Goal: Contribute content: Contribute content

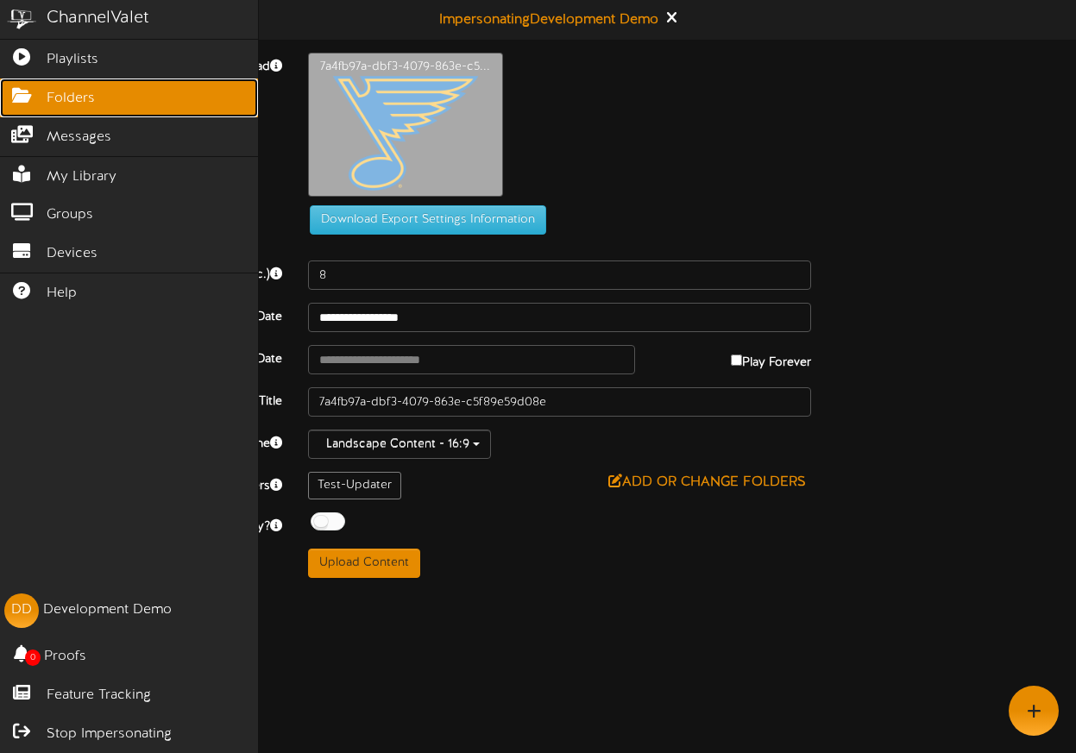
click at [63, 100] on span "Folders" at bounding box center [71, 99] width 48 height 20
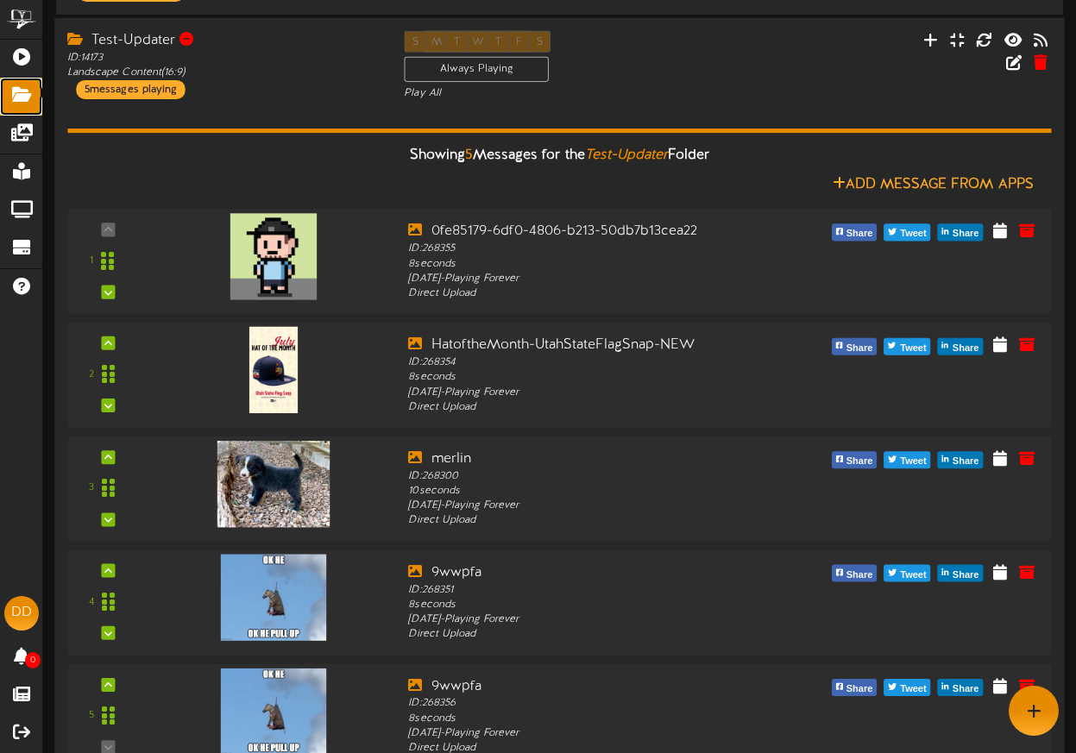
scroll to position [381, 0]
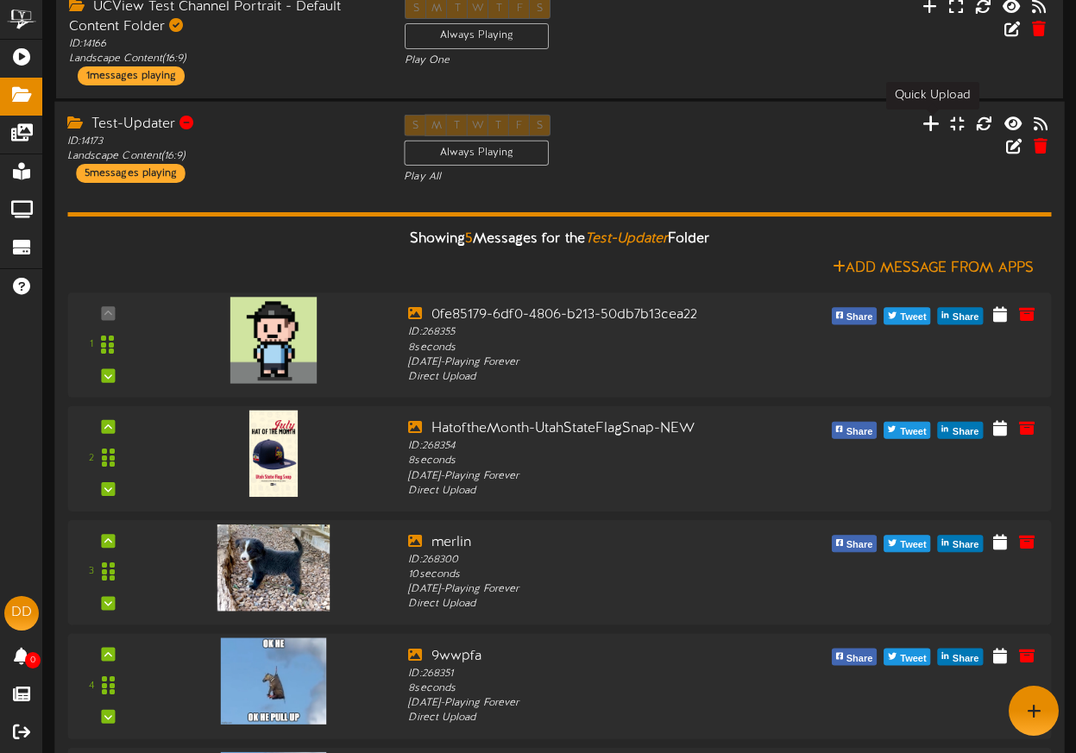
click at [932, 125] on icon at bounding box center [930, 123] width 17 height 19
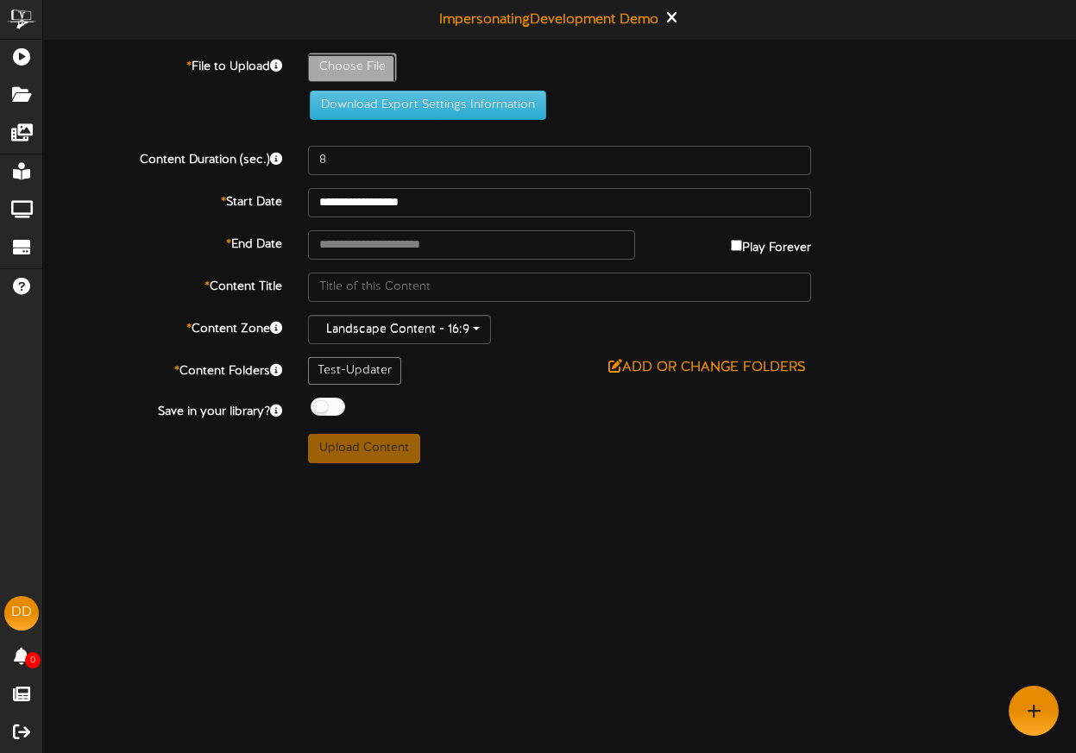
type input "**********"
type input "content-pending-horizontal"
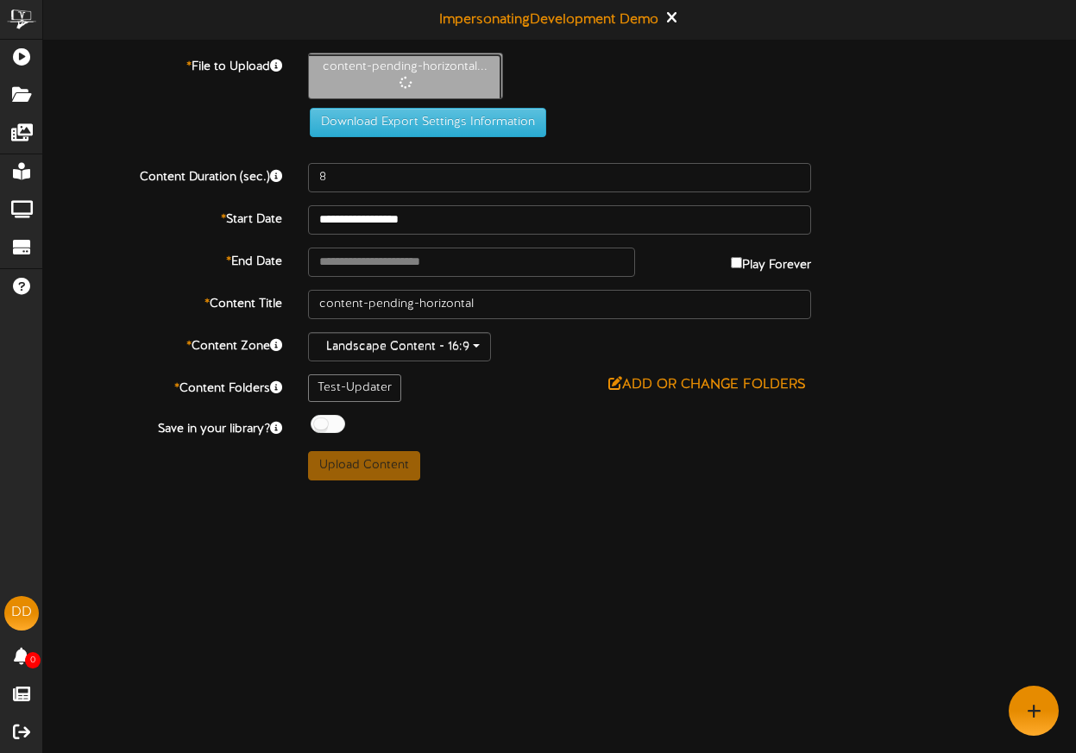
type input "4"
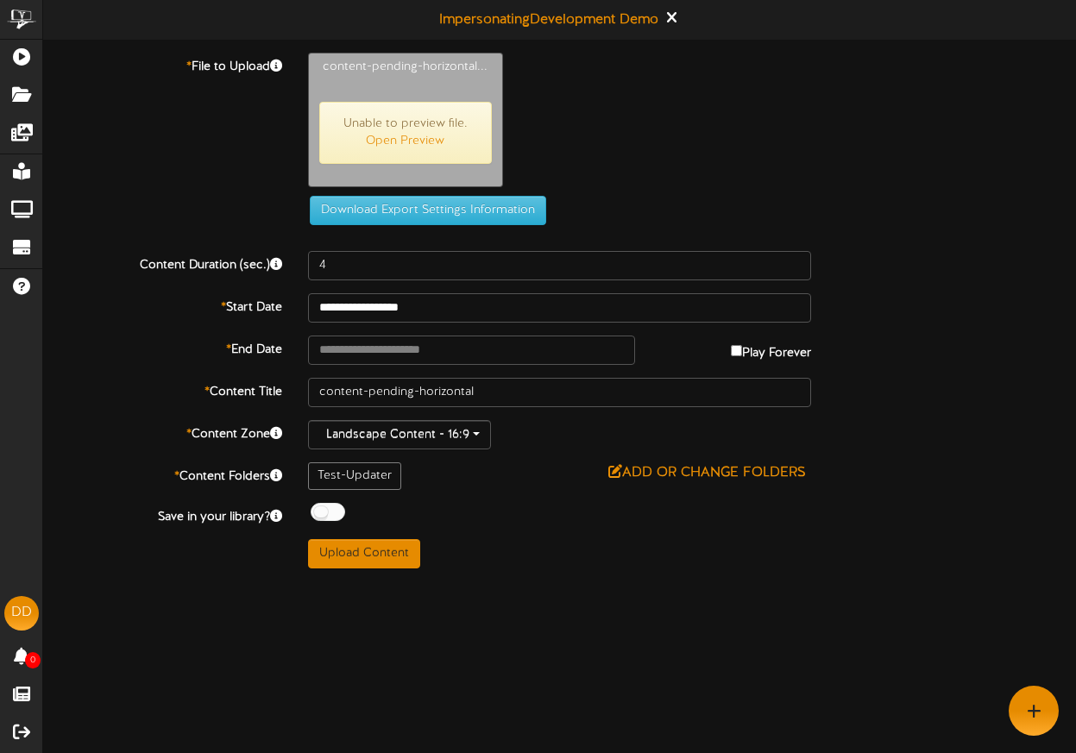
click at [185, 144] on div "Download Export Settings Information" at bounding box center [559, 139] width 1084 height 173
click at [203, 107] on div "Download Export Settings Information" at bounding box center [559, 139] width 1084 height 173
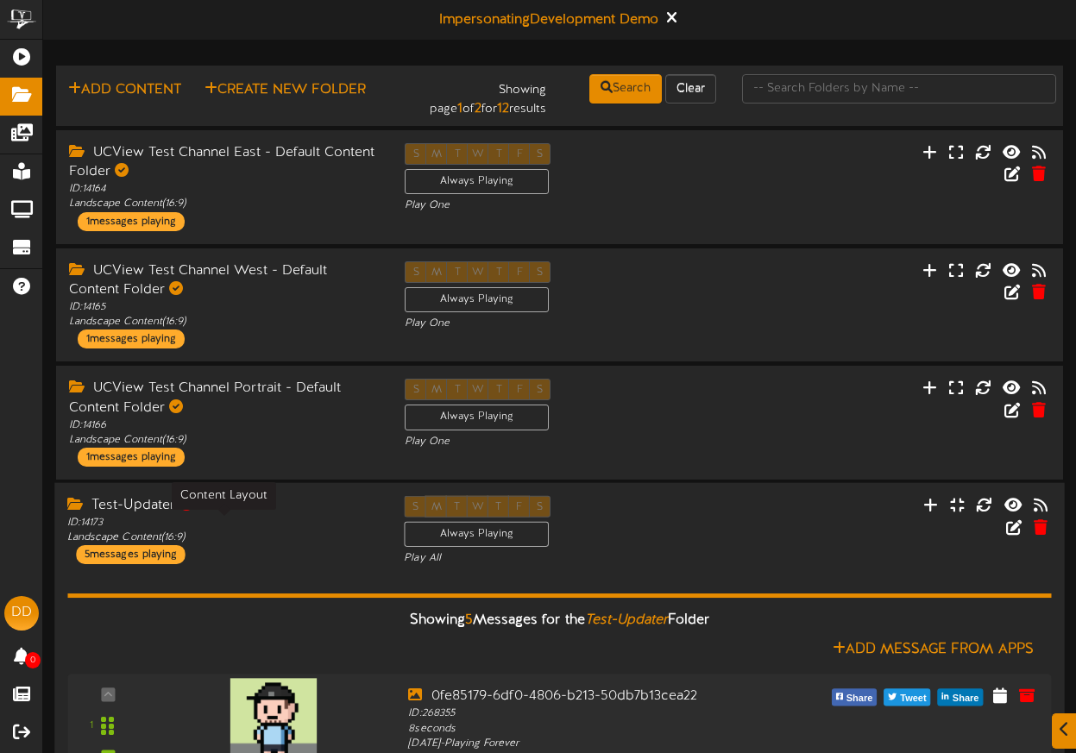
scroll to position [216, 0]
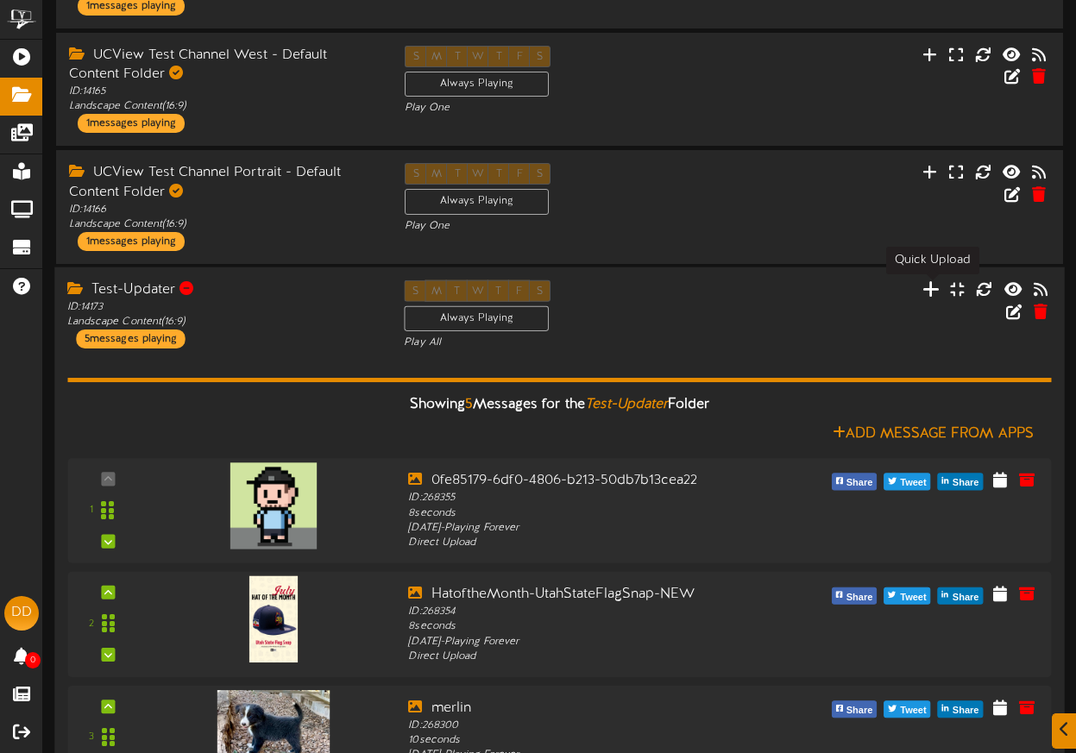
click at [927, 287] on icon at bounding box center [930, 288] width 17 height 19
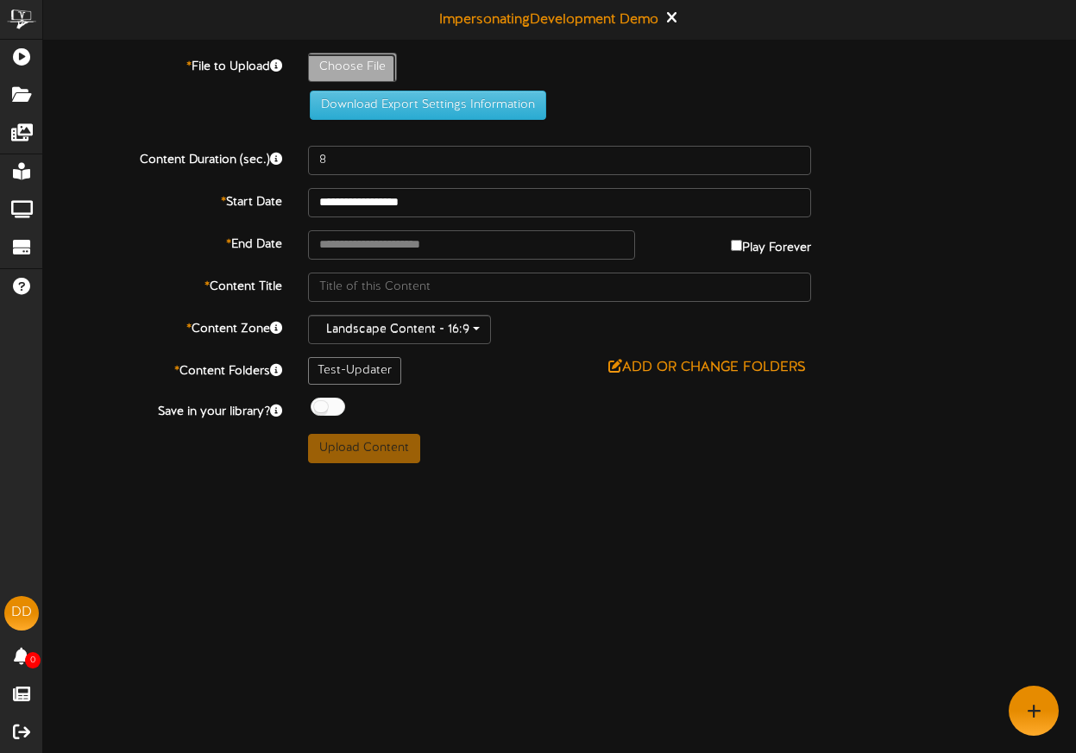
type input "**********"
type input "content-pending-horizontal"
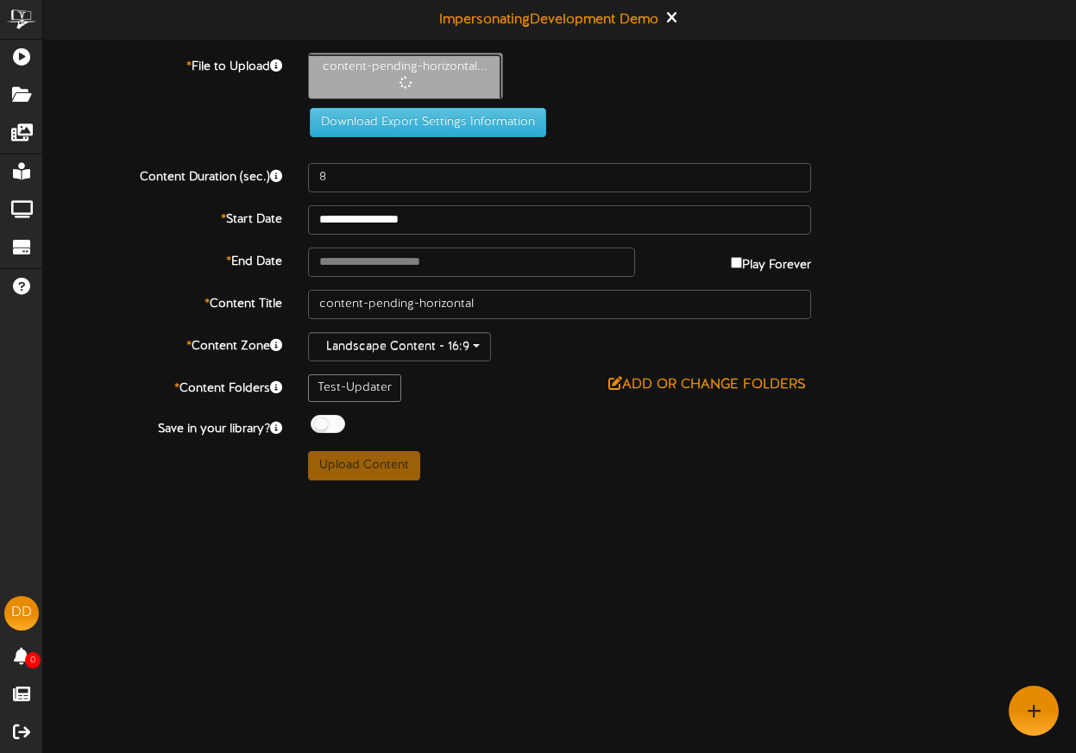
type input "4"
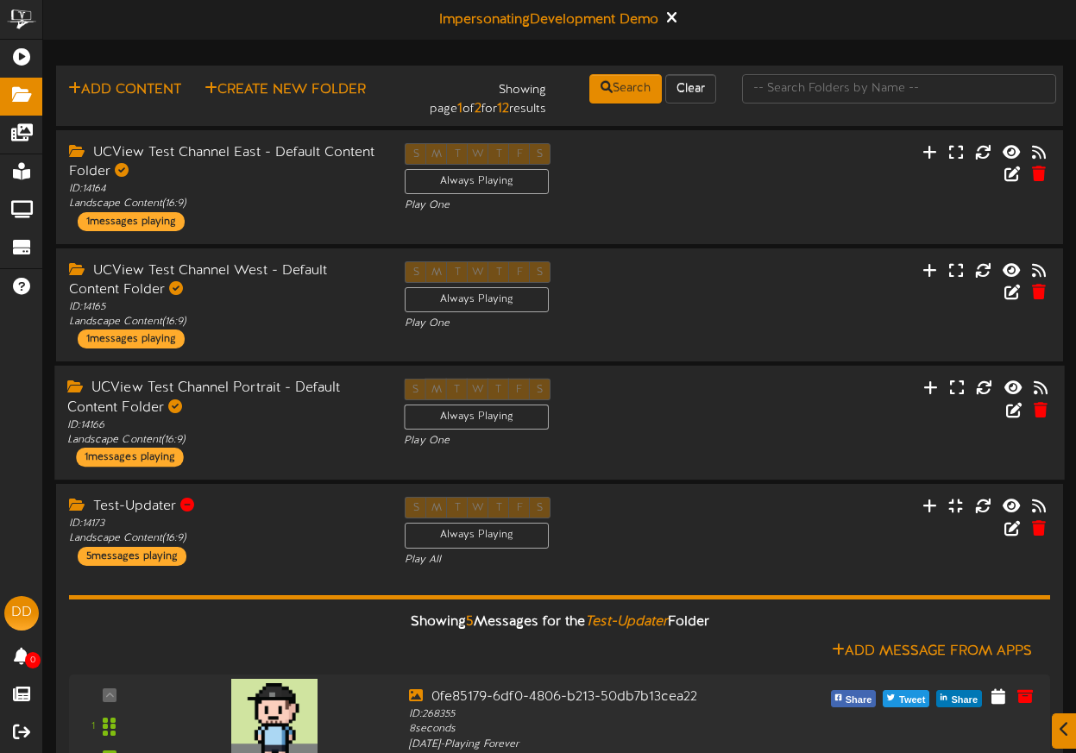
scroll to position [115, 0]
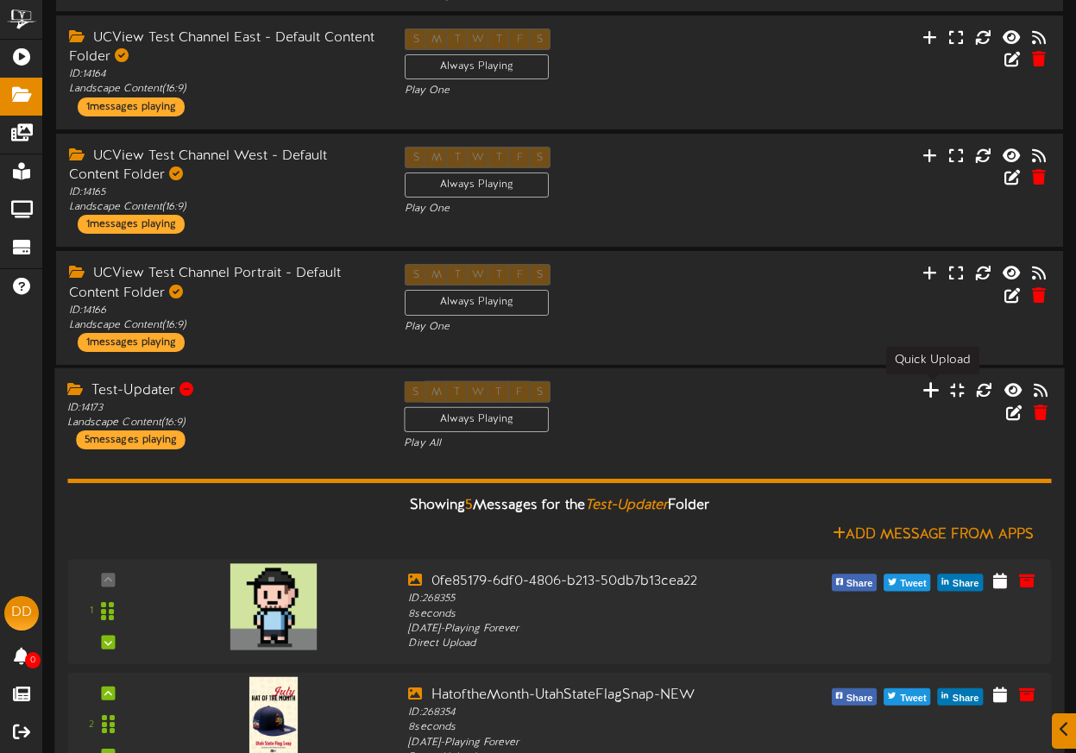
click at [930, 389] on icon at bounding box center [930, 389] width 17 height 19
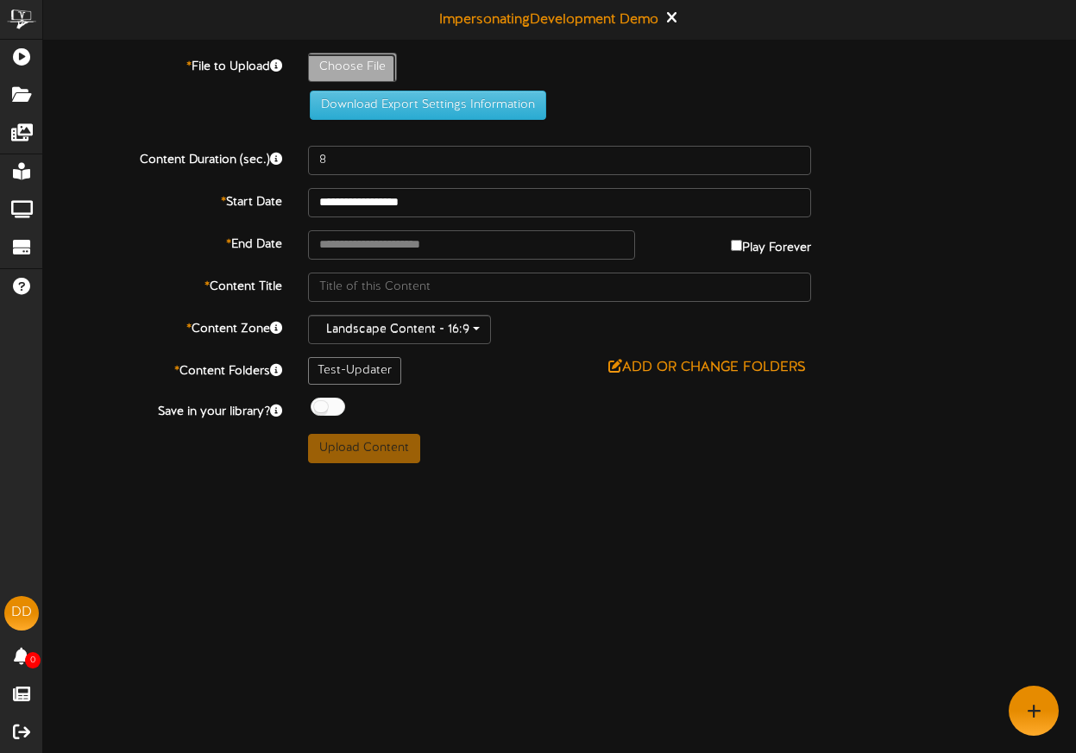
type input "**********"
type input "content-pending-horizontal"
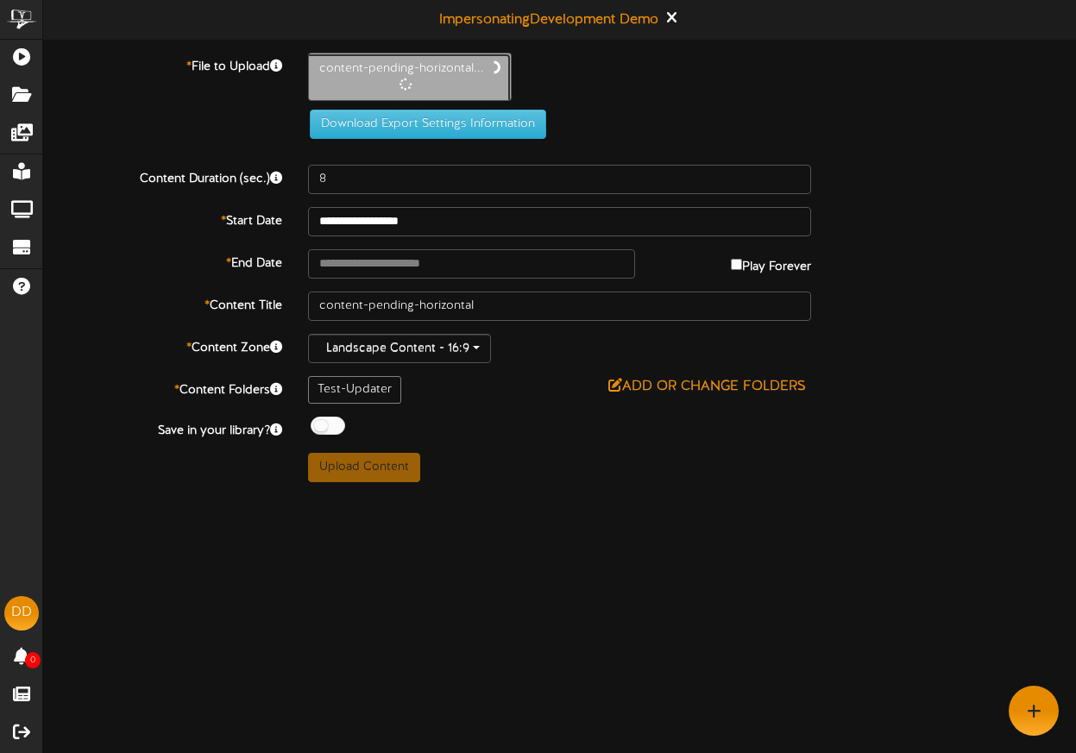
type input "4"
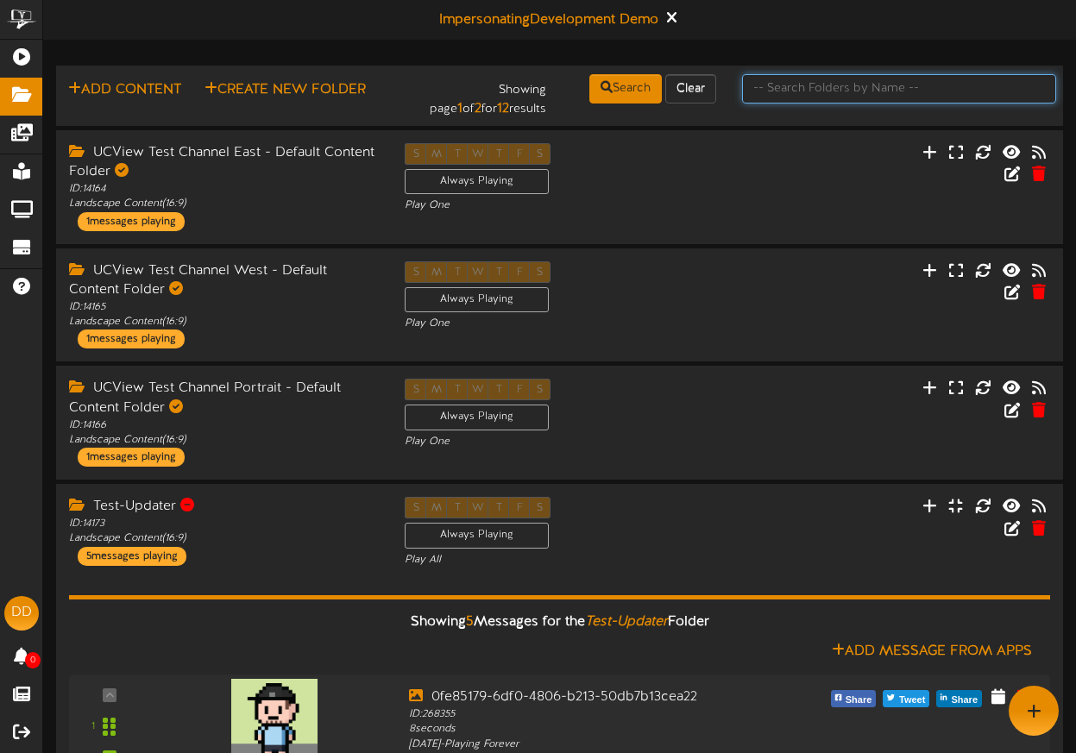
click at [845, 90] on input "text" at bounding box center [899, 88] width 314 height 29
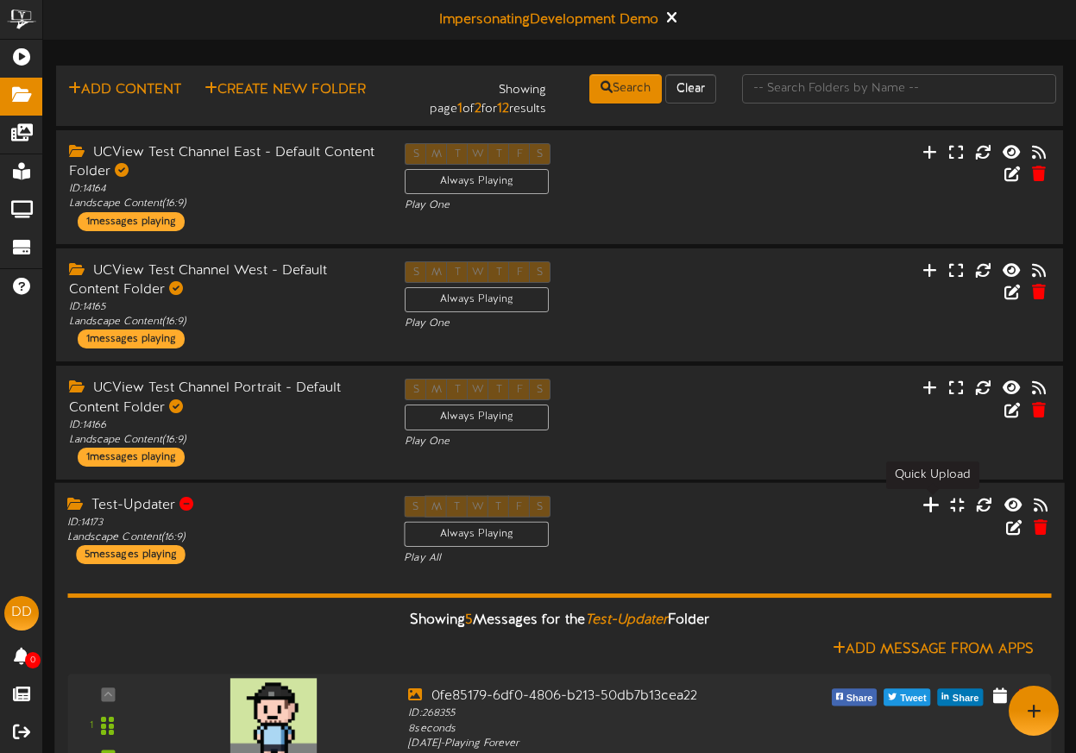
click at [926, 505] on icon at bounding box center [930, 504] width 17 height 19
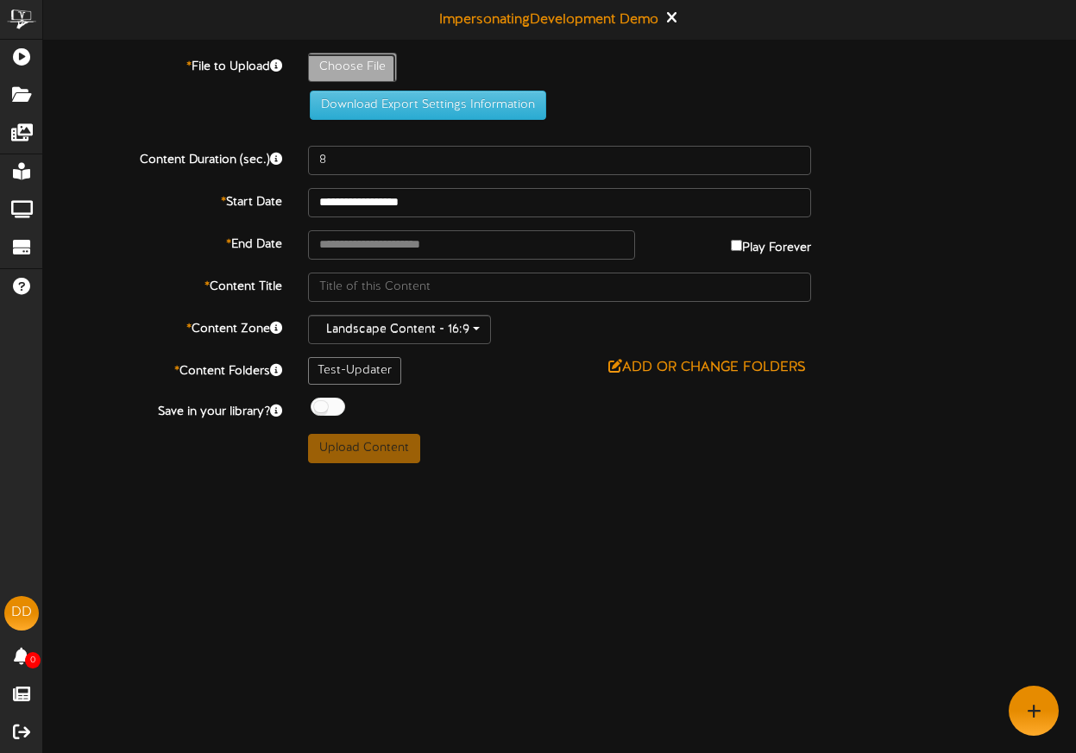
type input "**********"
type input "content-pending-horizontal"
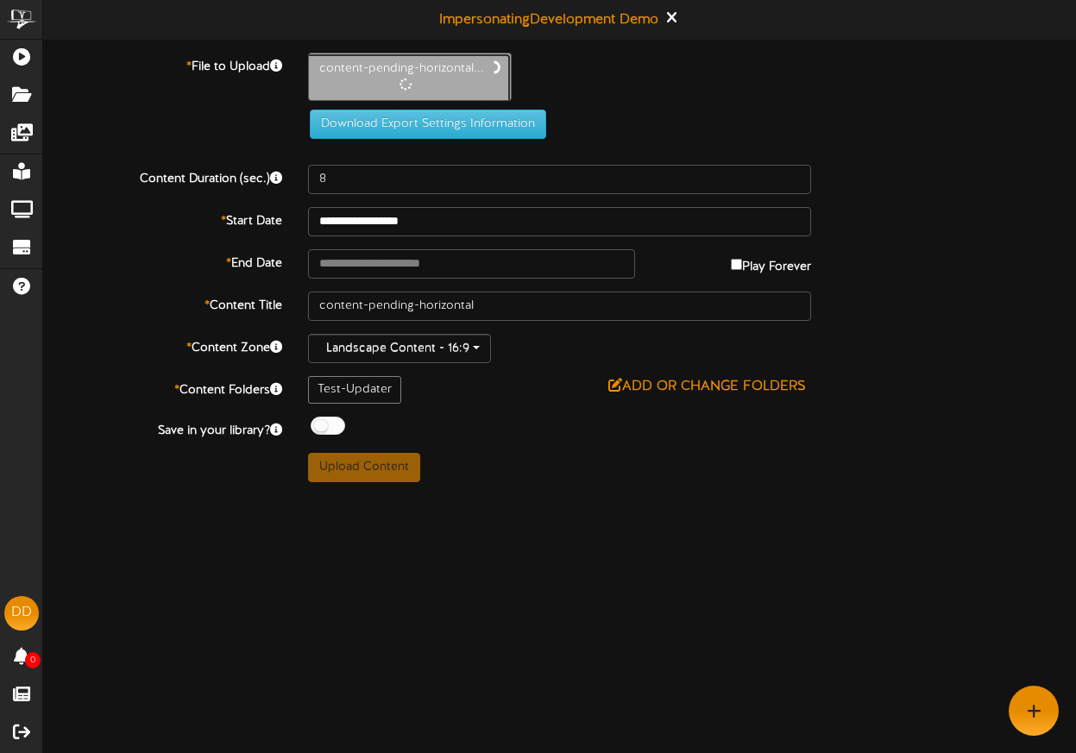
type input "4"
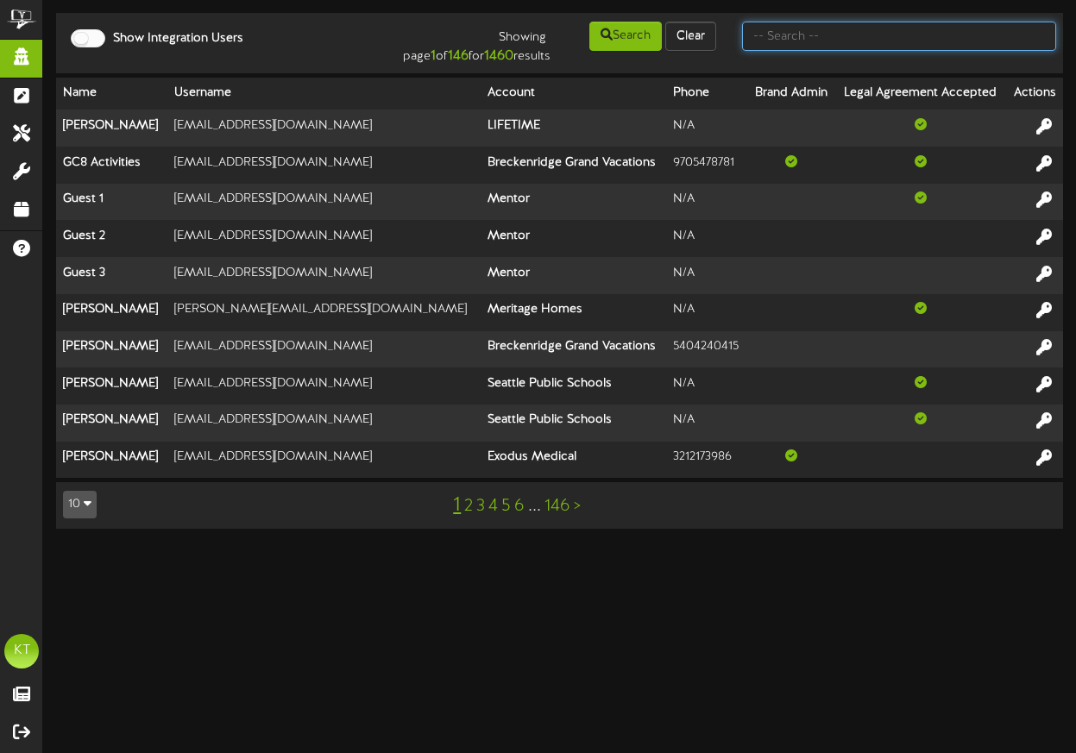
click at [820, 45] on input "text" at bounding box center [899, 36] width 314 height 29
type input "development+demo@revelmg.com"
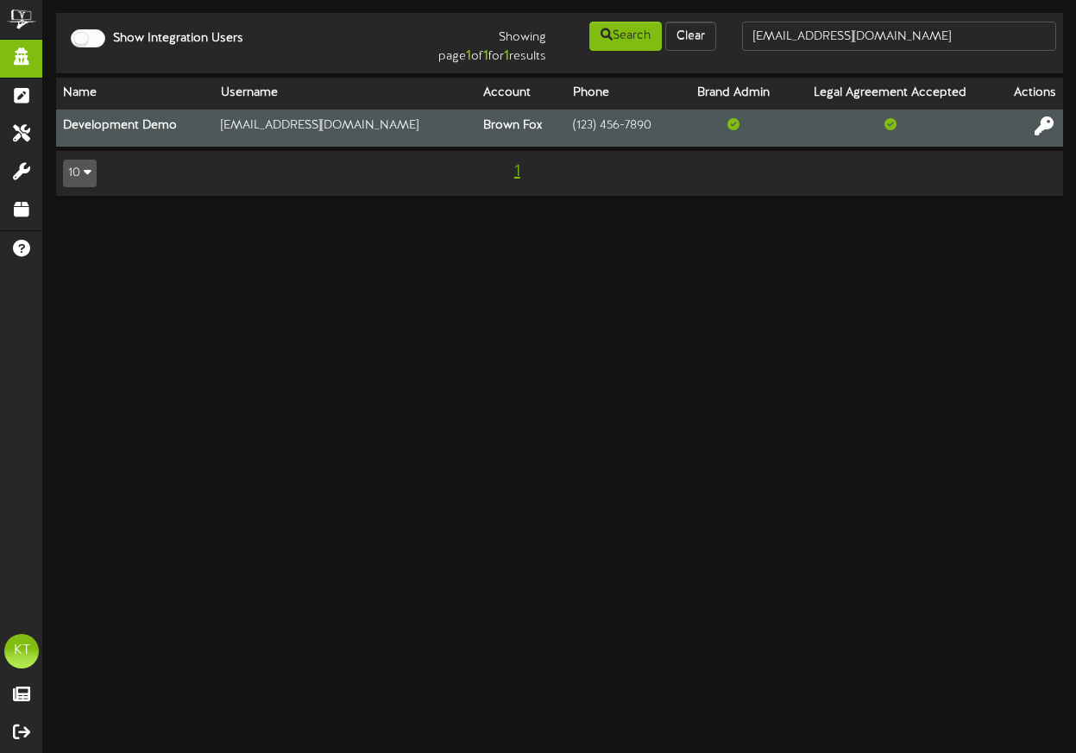
click at [1045, 131] on icon at bounding box center [1043, 125] width 19 height 19
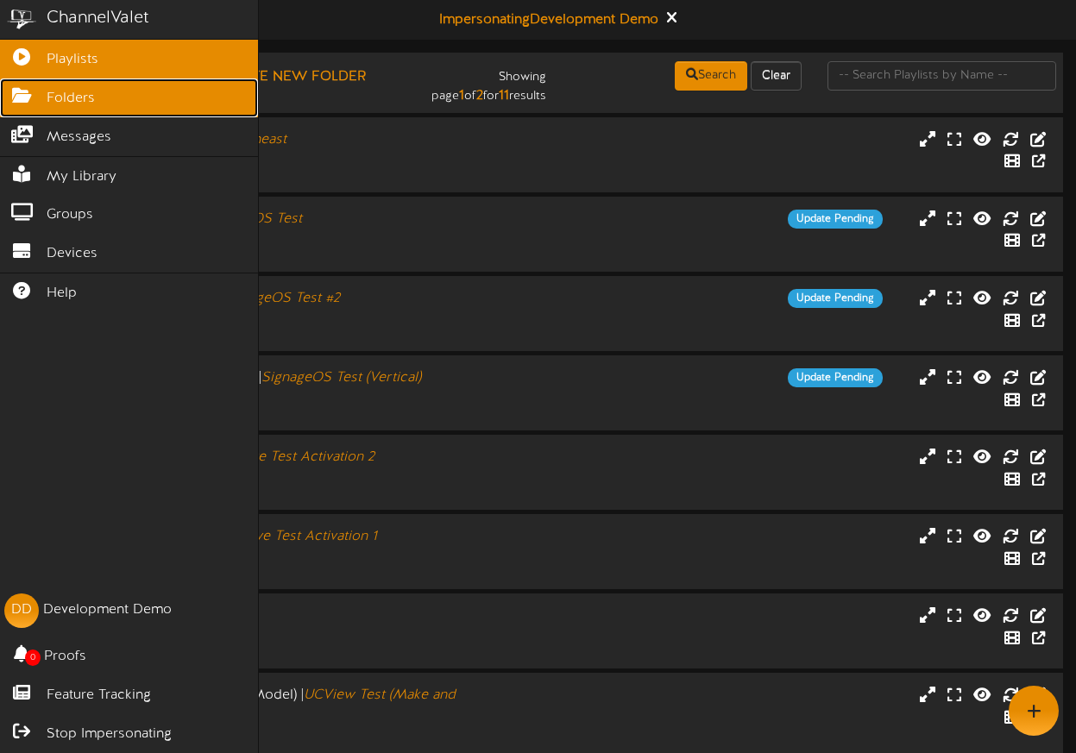
click at [29, 100] on icon at bounding box center [21, 93] width 43 height 13
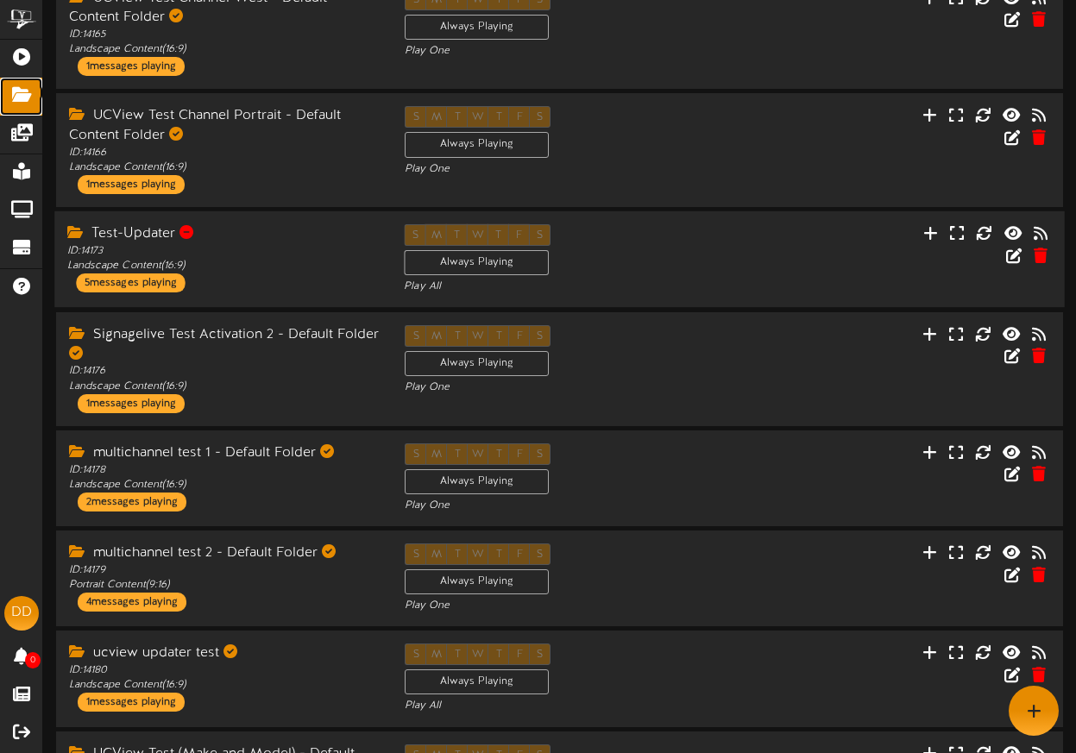
scroll to position [215, 0]
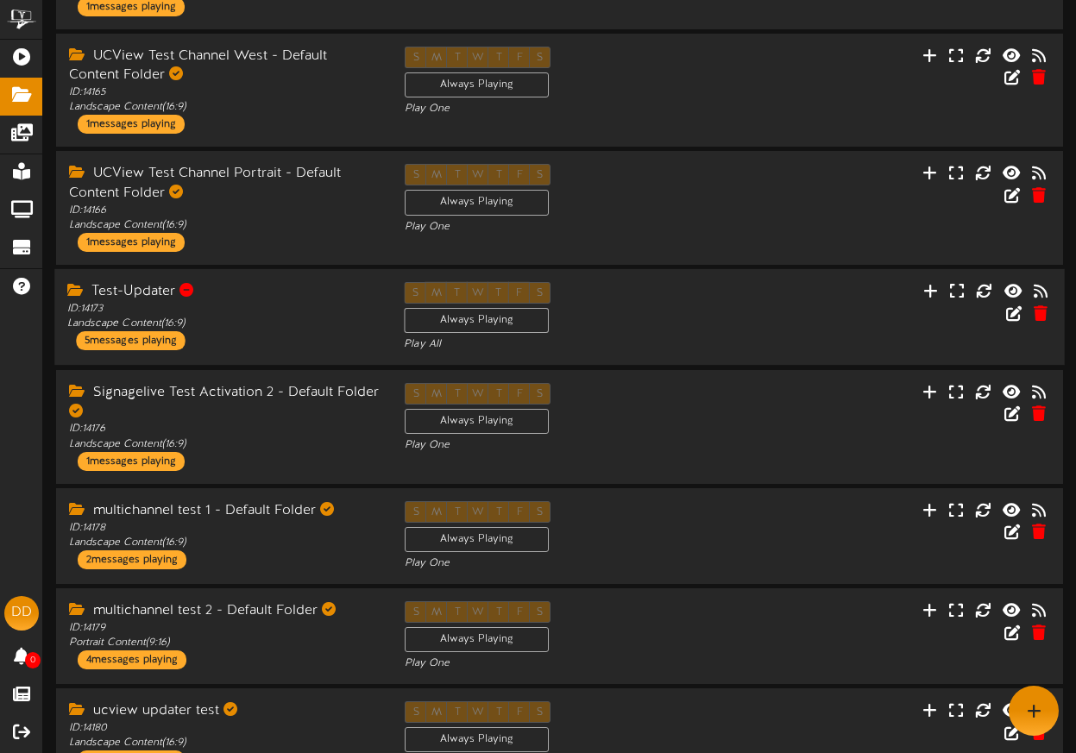
click at [261, 302] on div "Test-Updater" at bounding box center [222, 292] width 311 height 20
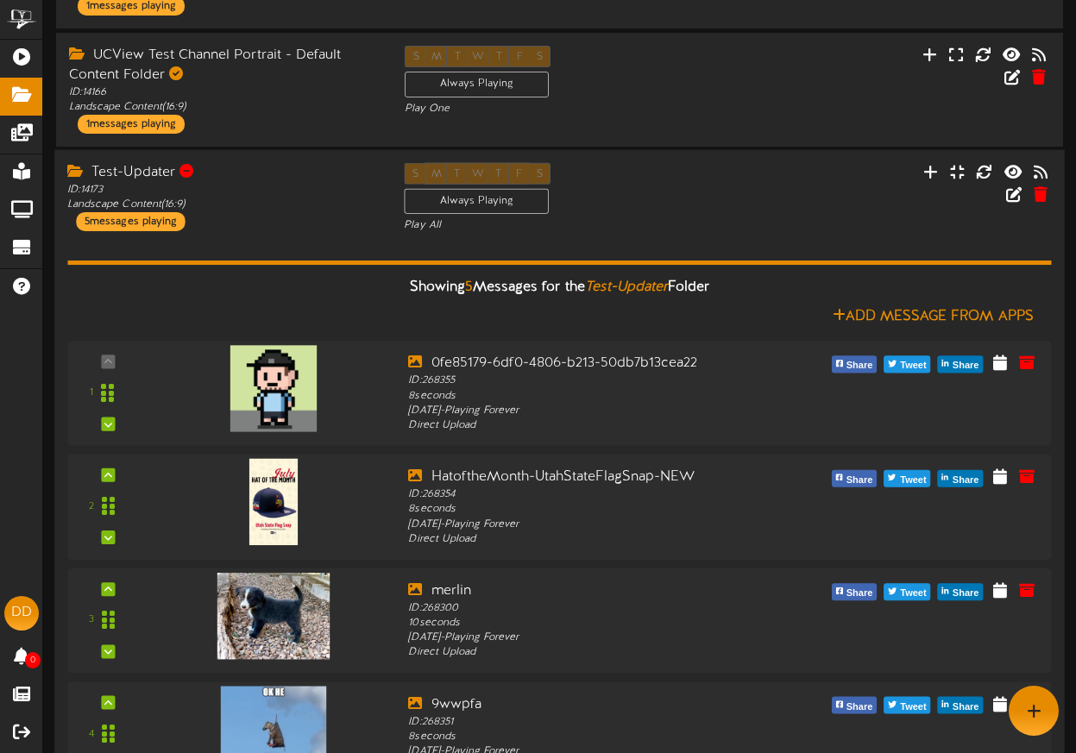
scroll to position [312, 0]
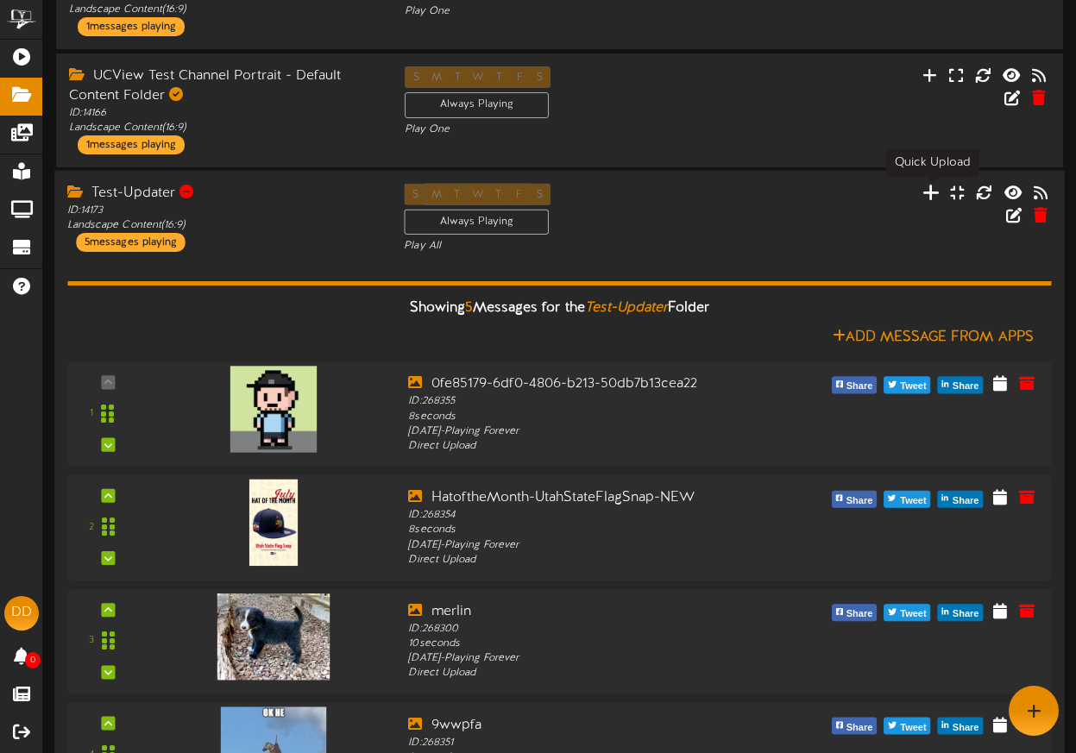
click at [926, 197] on icon at bounding box center [930, 192] width 17 height 19
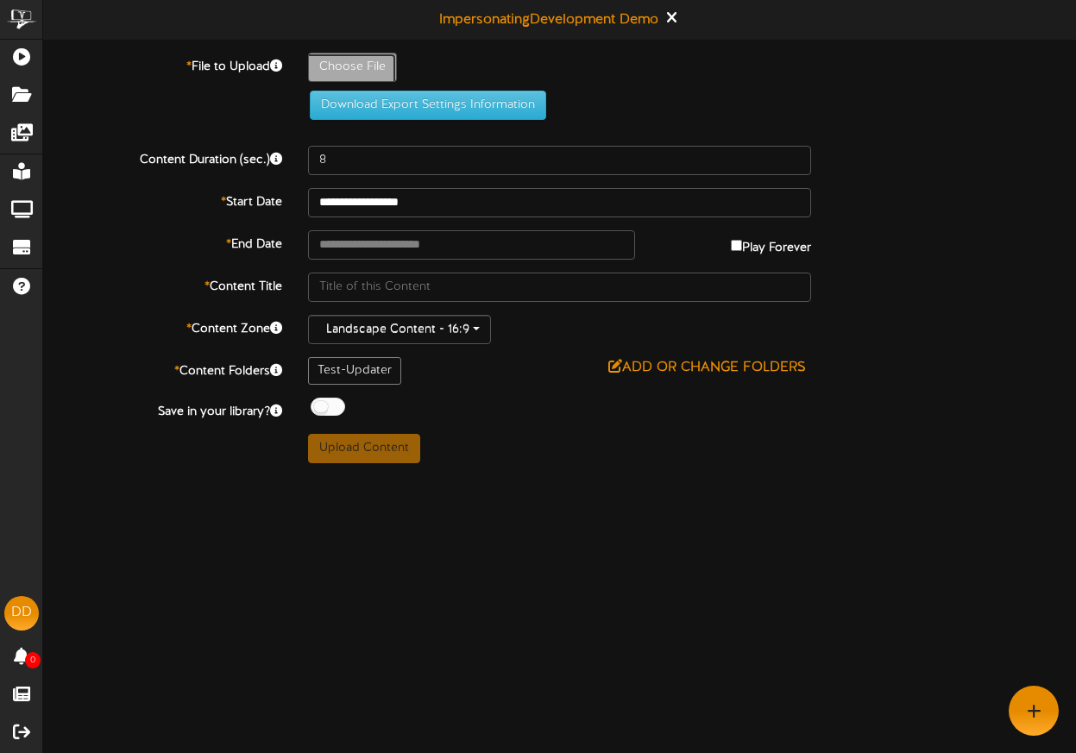
type input "**********"
type input "content-pending-horizontal"
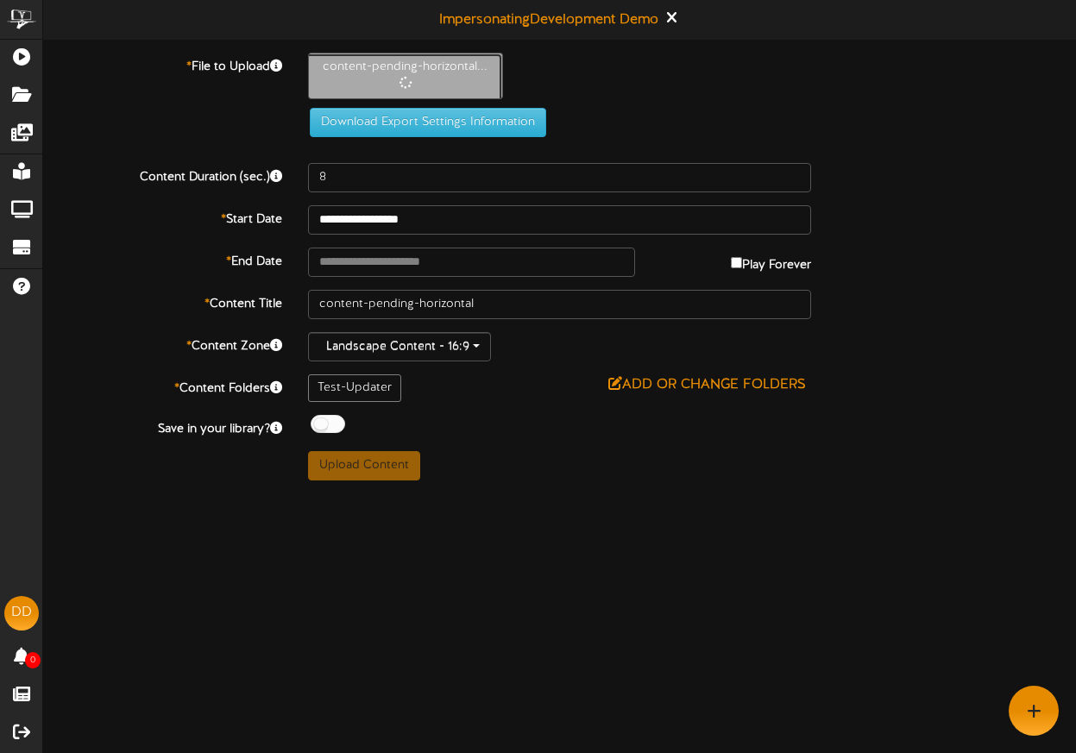
type input "4"
